Goal: Information Seeking & Learning: Learn about a topic

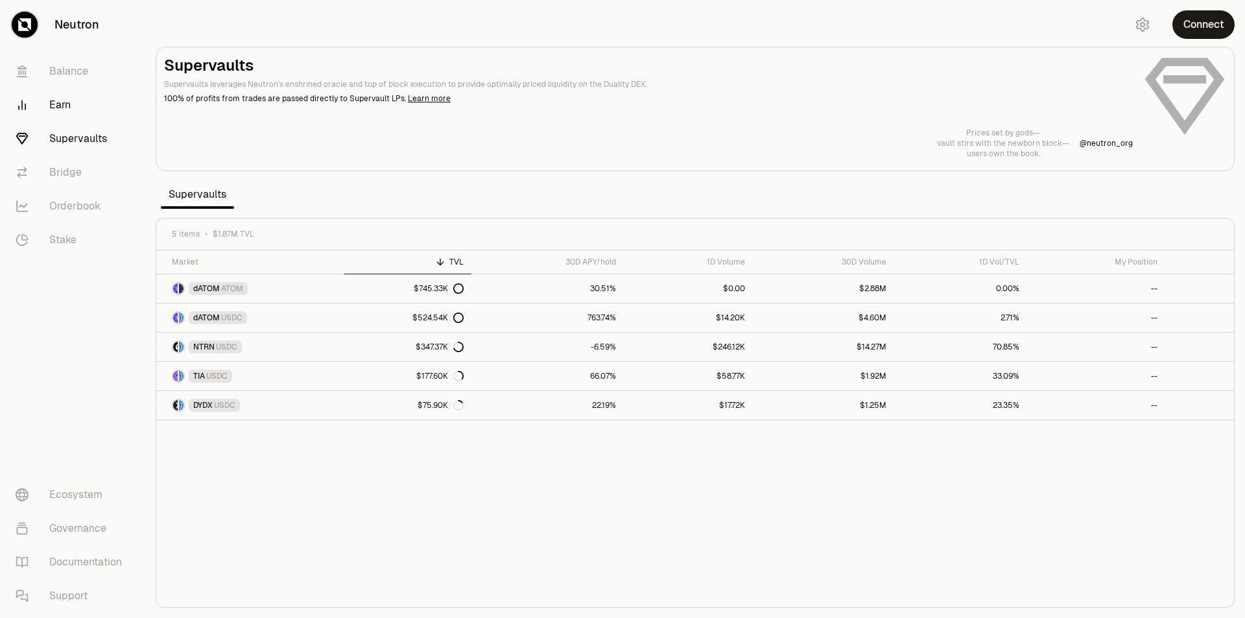
click at [62, 111] on link "Earn" at bounding box center [72, 105] width 135 height 34
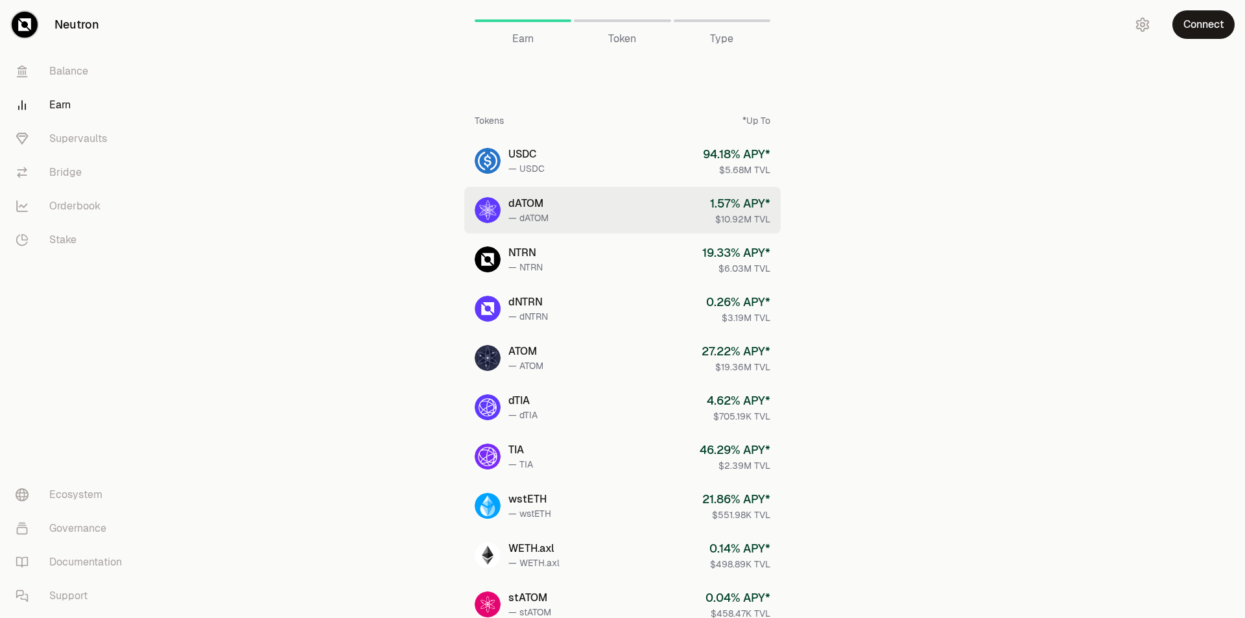
click at [707, 220] on link "dATOM — dATOM 1.57 % APY* $10.92M TVL" at bounding box center [622, 210] width 316 height 47
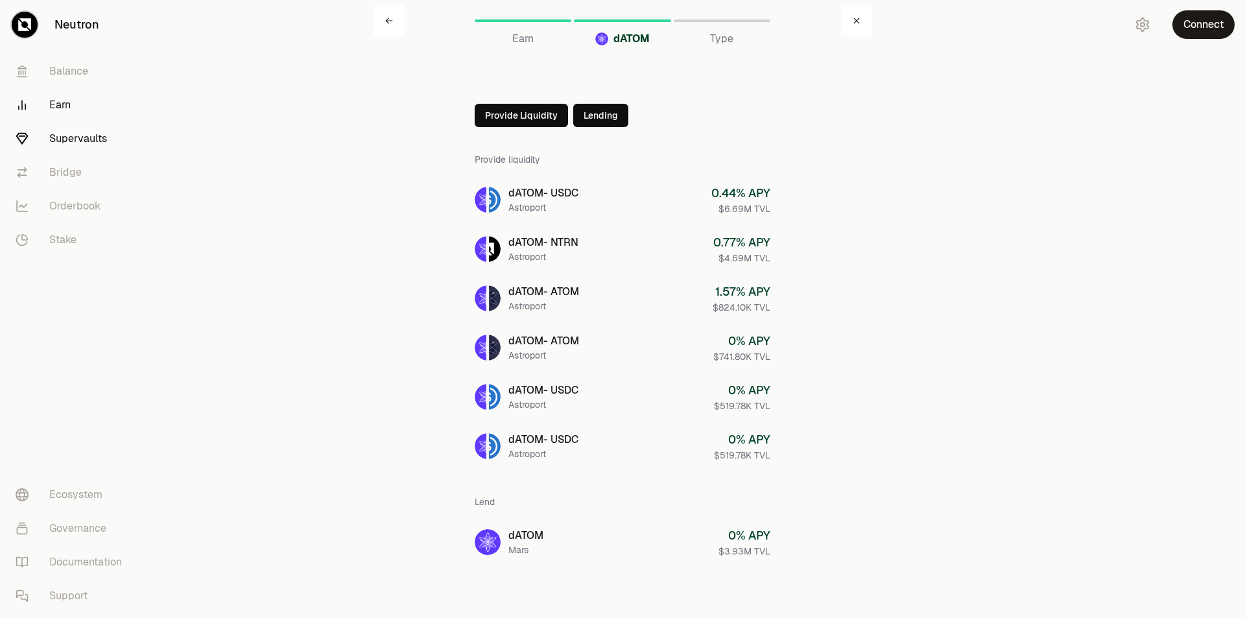
click at [100, 150] on link "Supervaults" at bounding box center [72, 139] width 135 height 34
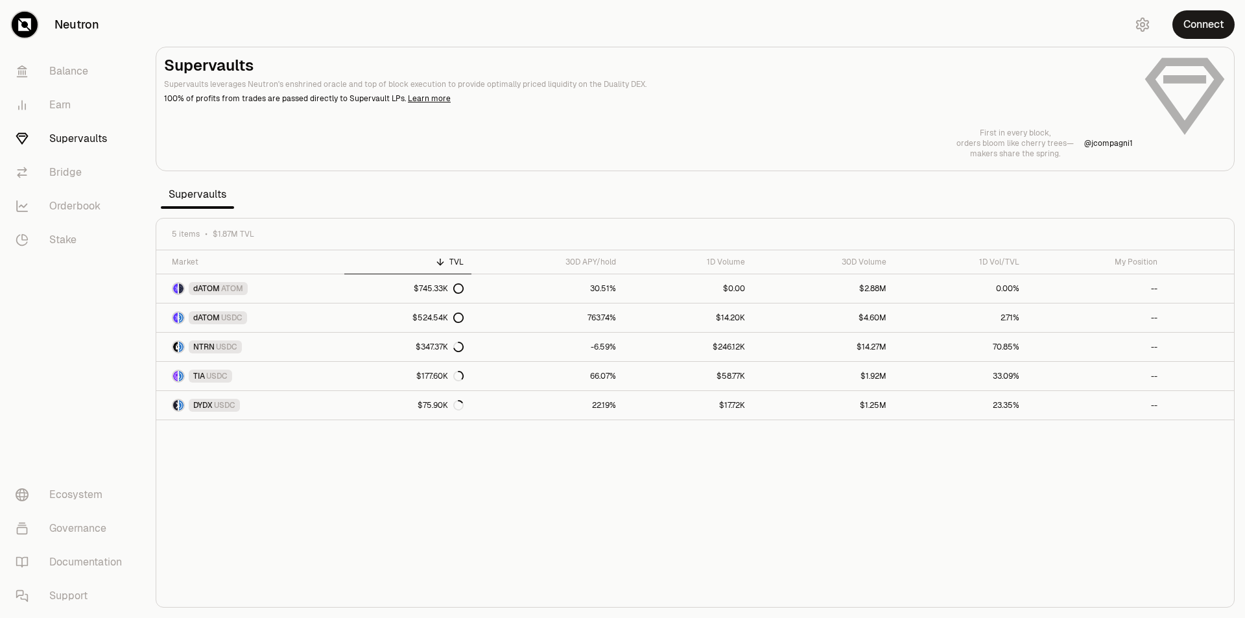
click at [104, 140] on link "Supervaults" at bounding box center [72, 139] width 135 height 34
click at [637, 150] on div "Digital cold war— screens glow with silent offers— predators take aim. @ neutro…" at bounding box center [695, 143] width 1062 height 31
click at [544, 285] on link "30.51%" at bounding box center [547, 288] width 152 height 29
